Goal: Task Accomplishment & Management: Use online tool/utility

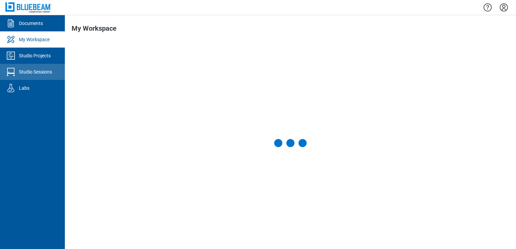
click at [27, 64] on link "Studio Sessions" at bounding box center [32, 72] width 65 height 16
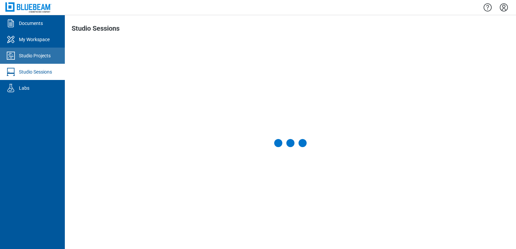
click at [33, 53] on div "Studio Projects" at bounding box center [35, 55] width 32 height 7
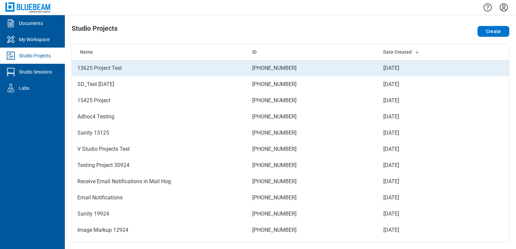
click at [90, 67] on td "13625 Project Test" at bounding box center [159, 68] width 175 height 16
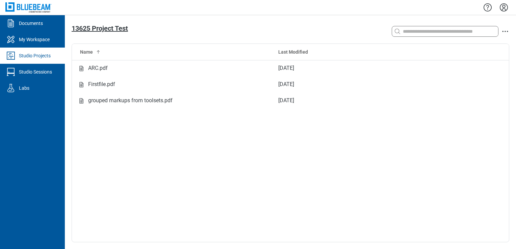
click at [98, 26] on span "13625 Project Test" at bounding box center [100, 28] width 56 height 8
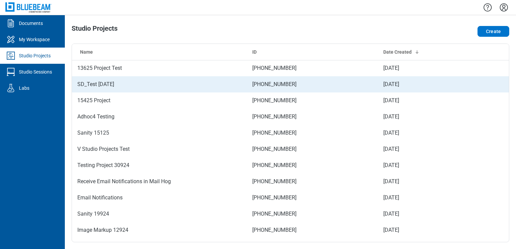
click at [82, 78] on td "SD_Test [DATE]" at bounding box center [159, 84] width 175 height 16
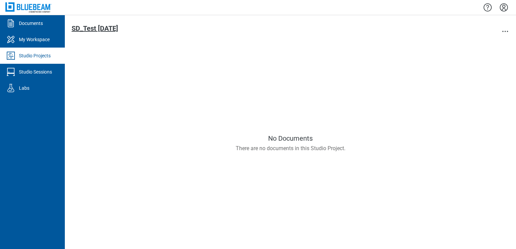
click at [87, 30] on span "SD_Test [DATE]" at bounding box center [95, 28] width 47 height 8
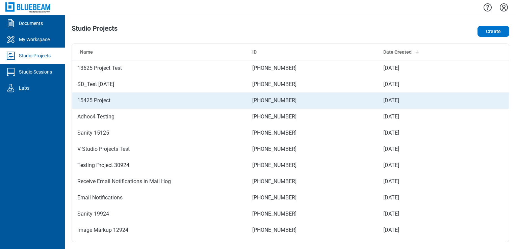
click at [92, 98] on td "15425 Project" at bounding box center [159, 101] width 175 height 16
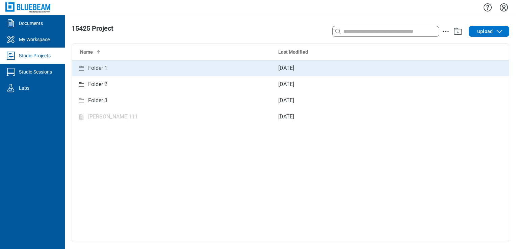
click at [106, 72] on td "Folder 1" at bounding box center [172, 68] width 201 height 16
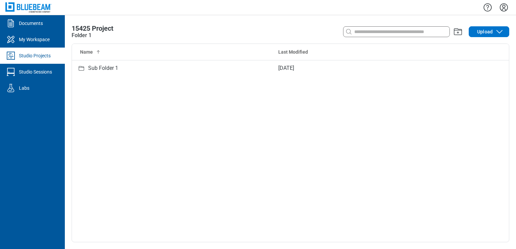
click at [106, 72] on td "Sub Folder 1" at bounding box center [172, 68] width 201 height 16
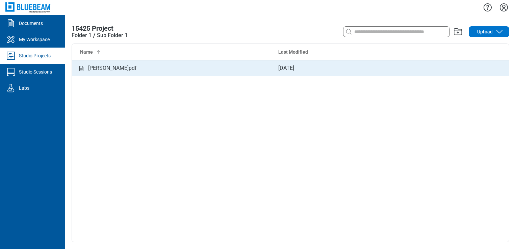
click at [102, 68] on div "[PERSON_NAME]pdf" at bounding box center [112, 68] width 49 height 8
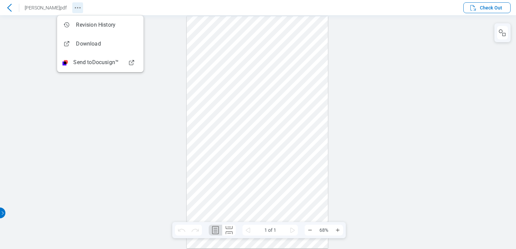
click at [74, 6] on icon "Revision History" at bounding box center [78, 8] width 8 height 8
click at [12, 6] on icon at bounding box center [9, 8] width 8 height 8
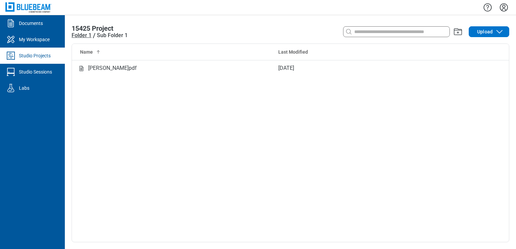
click at [79, 36] on div "Folder 1" at bounding box center [82, 35] width 20 height 8
click at [40, 56] on div "Studio Projects" at bounding box center [35, 55] width 32 height 7
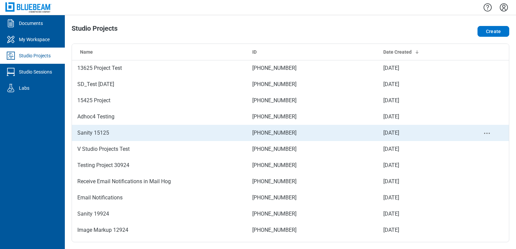
click at [101, 131] on td "Sanity 15125" at bounding box center [159, 133] width 175 height 16
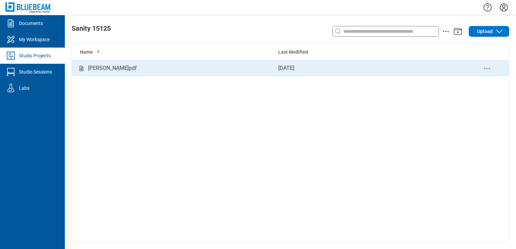
click at [96, 68] on div "[PERSON_NAME]pdf" at bounding box center [112, 68] width 49 height 8
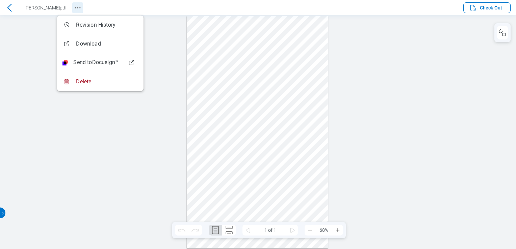
click at [74, 10] on icon "Revision History" at bounding box center [78, 8] width 8 height 8
click at [122, 178] on div at bounding box center [258, 132] width 516 height 234
